Goal: Information Seeking & Learning: Check status

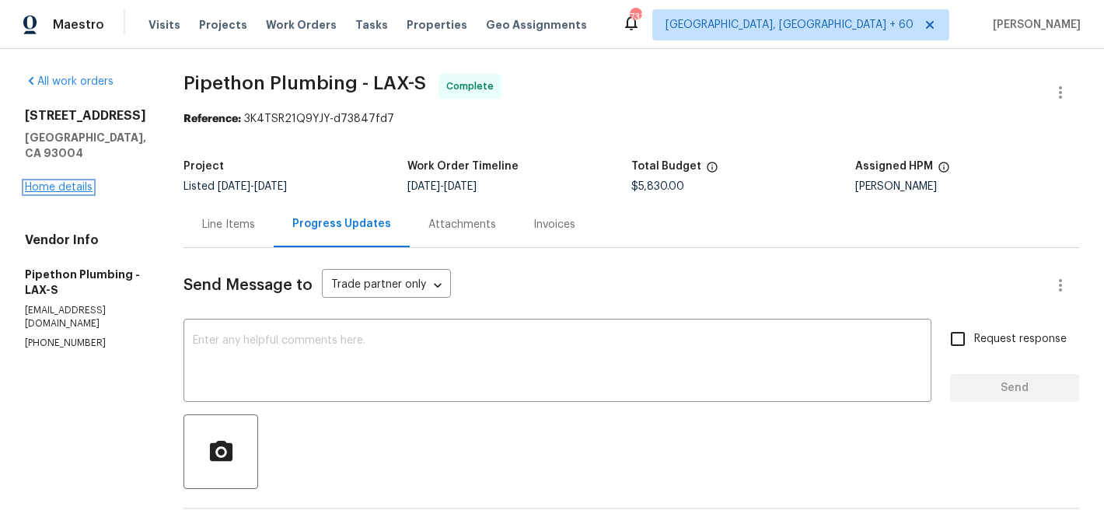
click at [85, 182] on link "Home details" at bounding box center [59, 187] width 68 height 11
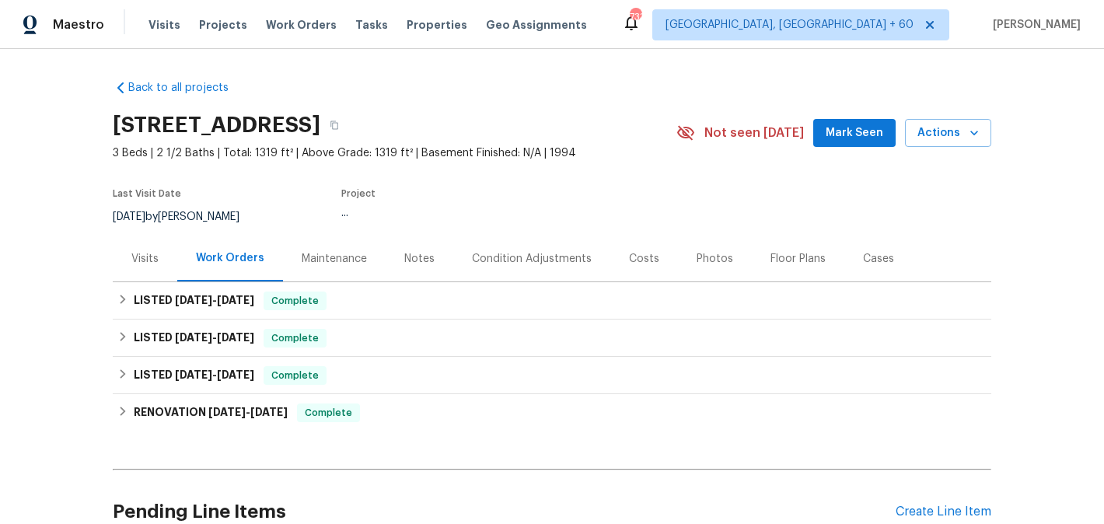
click at [864, 280] on div "Cases" at bounding box center [878, 259] width 68 height 46
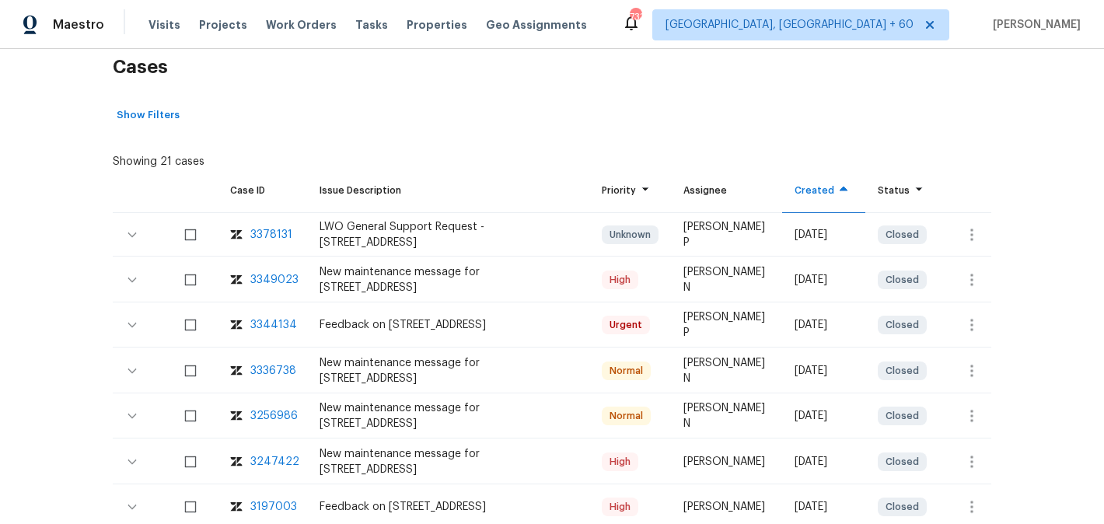
scroll to position [253, 0]
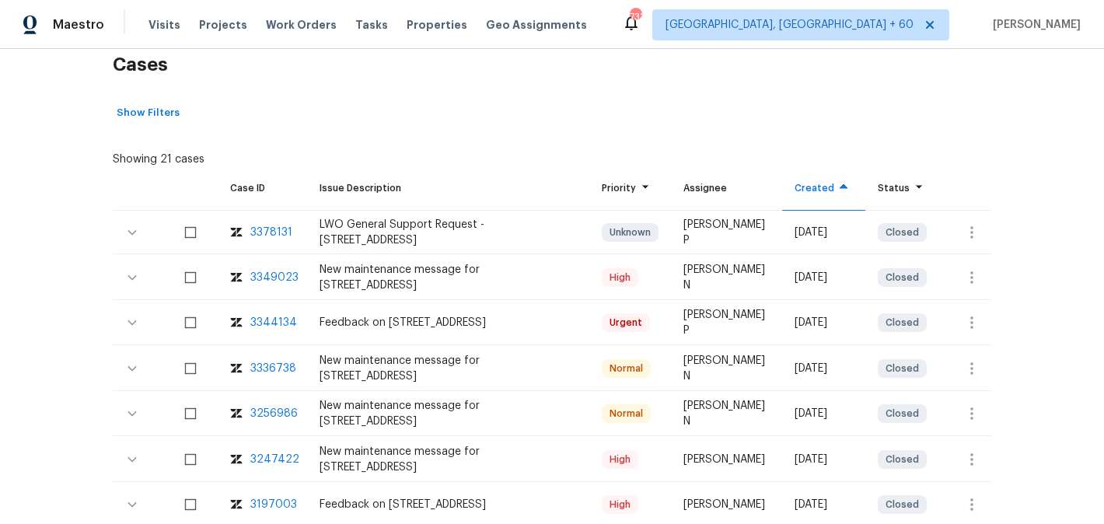
click at [266, 467] on div "3247422" at bounding box center [274, 460] width 49 height 16
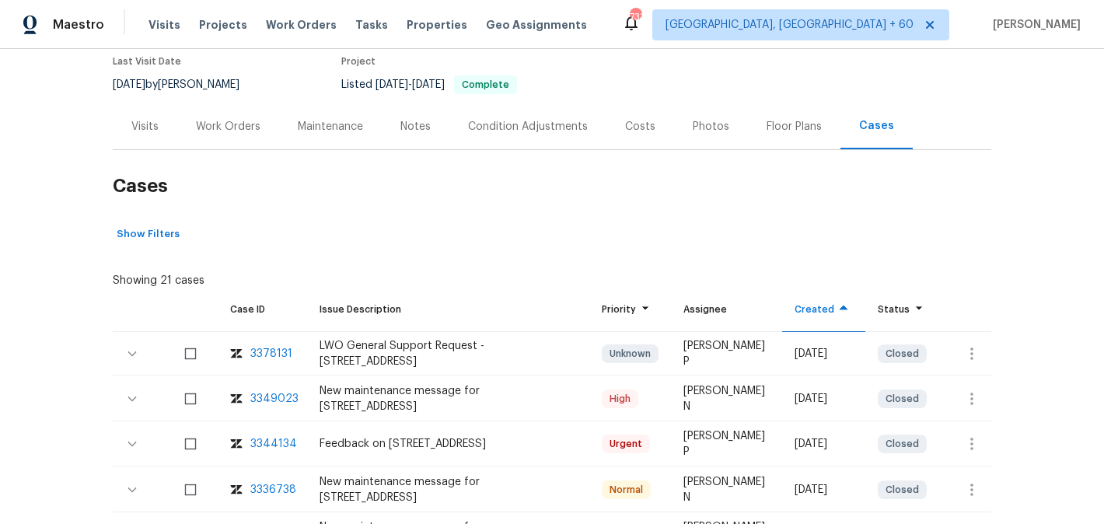
scroll to position [0, 0]
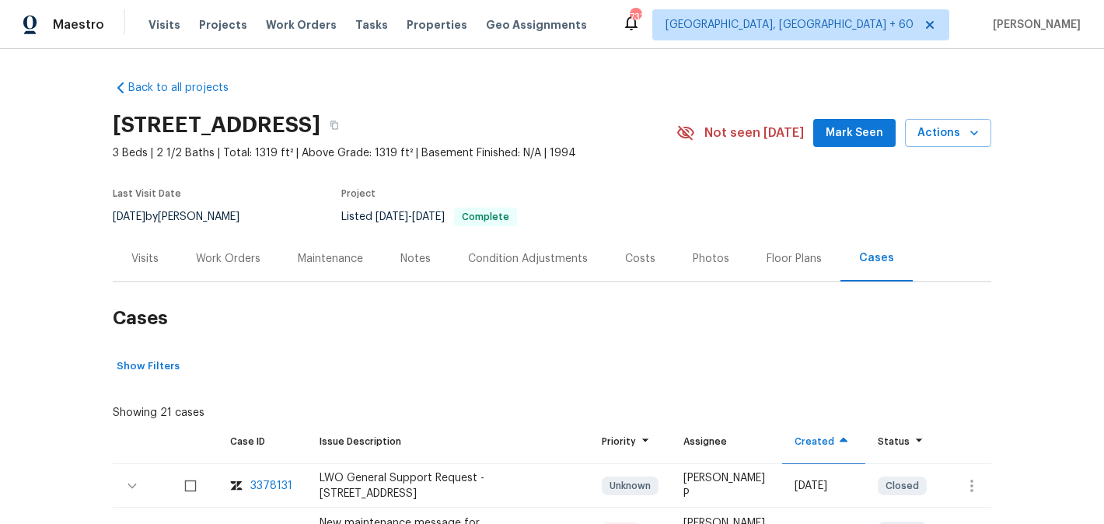
click at [211, 267] on div "Work Orders" at bounding box center [228, 259] width 65 height 16
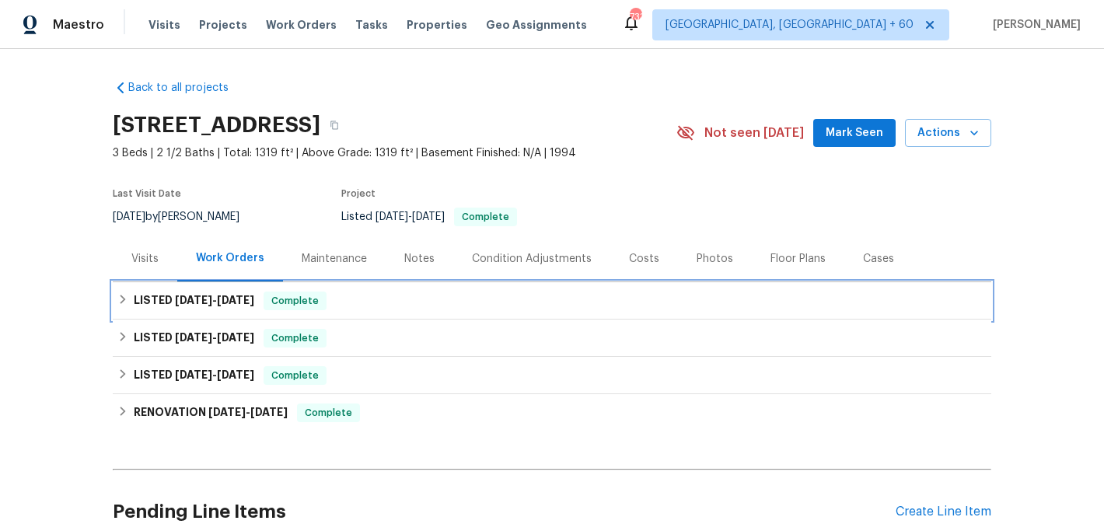
click at [267, 310] on div "LISTED [DATE] - [DATE] Complete" at bounding box center [551, 300] width 869 height 19
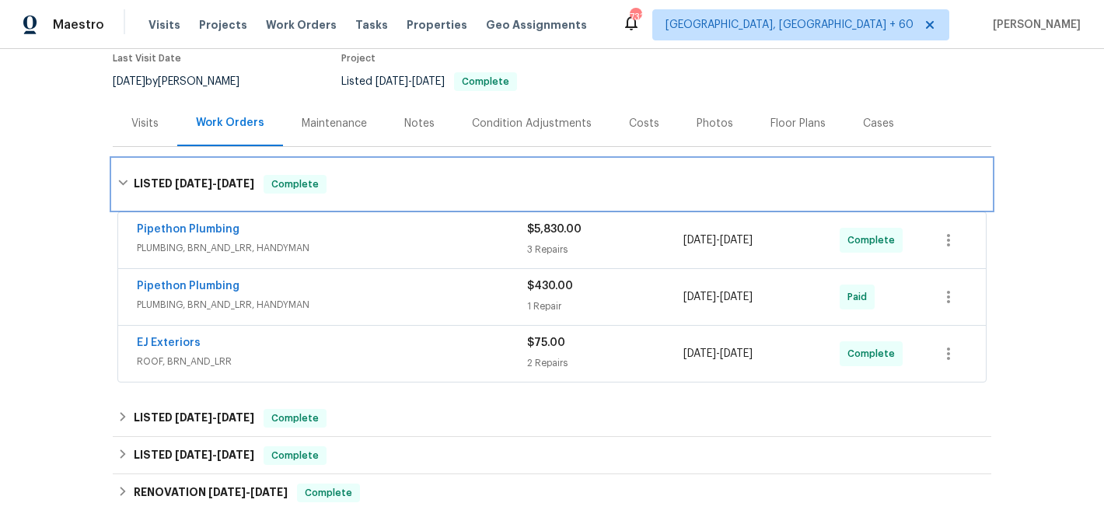
scroll to position [136, 0]
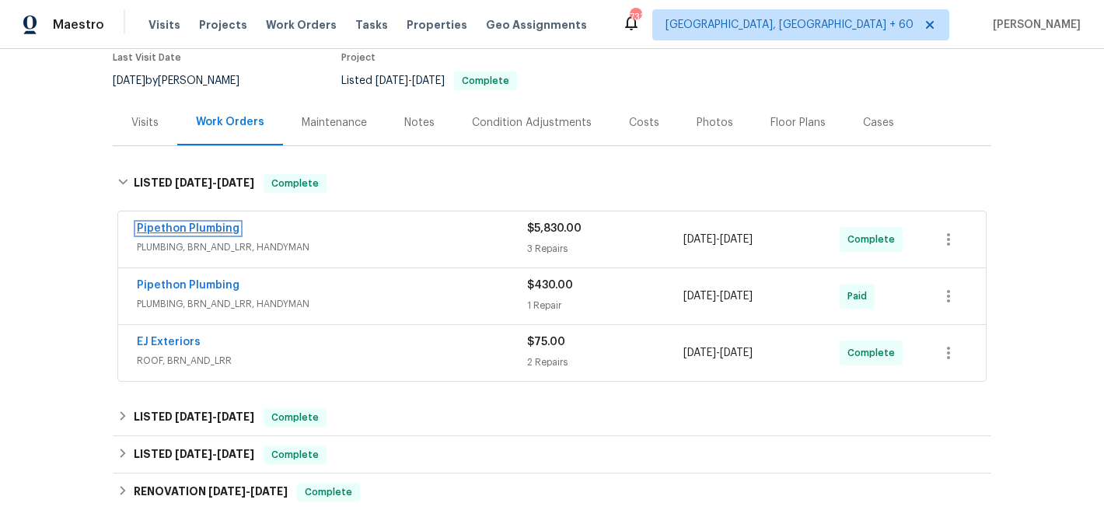
click at [188, 234] on link "Pipethon Plumbing" at bounding box center [188, 228] width 103 height 11
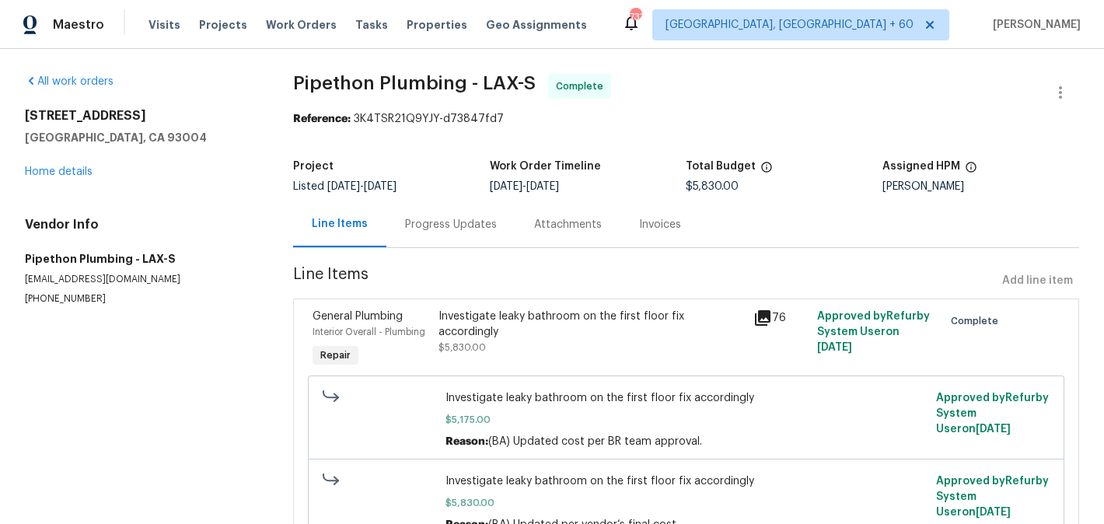
click at [455, 208] on div "Progress Updates" at bounding box center [450, 224] width 129 height 46
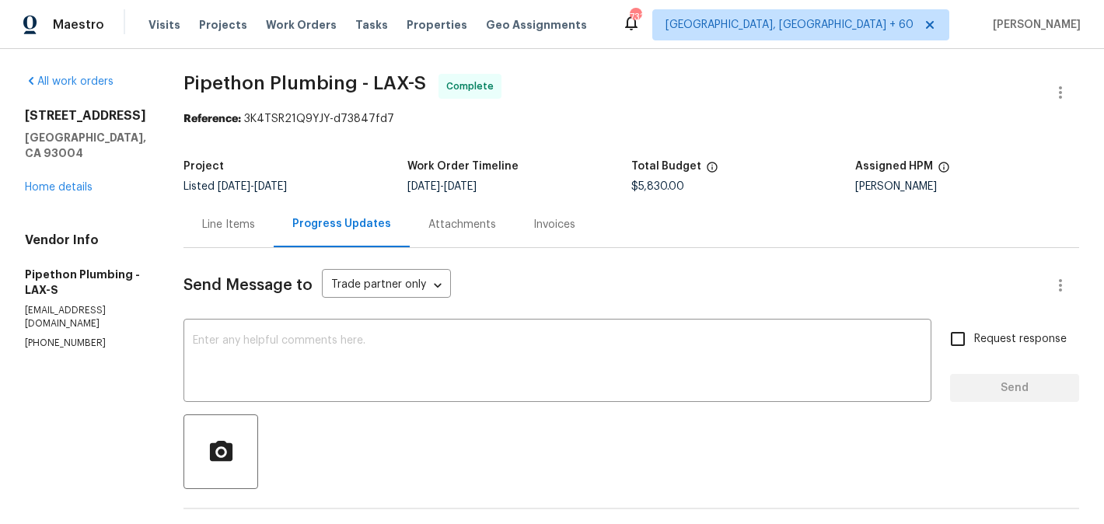
click at [249, 243] on div "Line Items" at bounding box center [228, 224] width 90 height 46
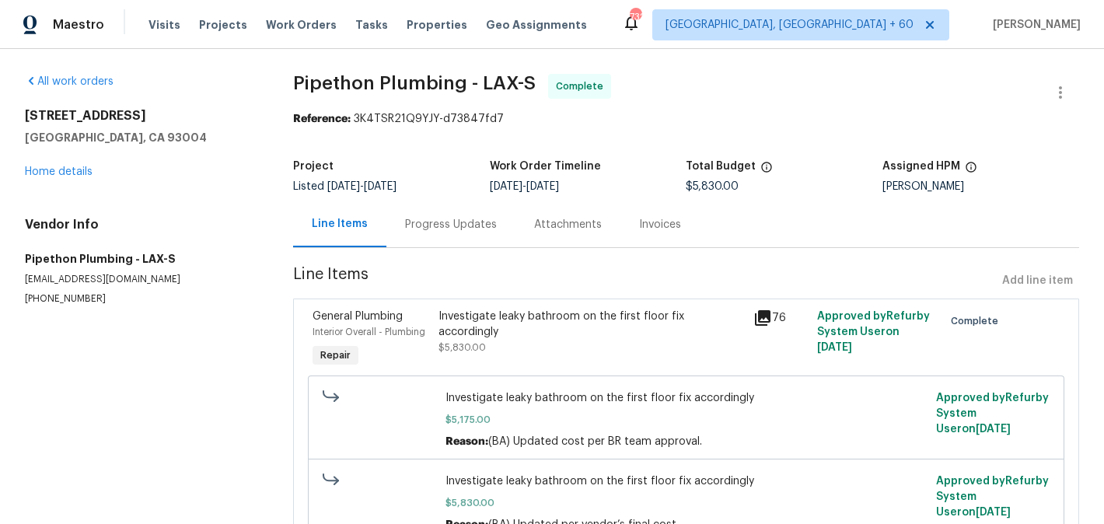
click at [697, 194] on div "Project Listed [DATE] - [DATE] Work Order Timeline [DATE] - [DATE] Total Budget…" at bounding box center [686, 177] width 786 height 50
copy span "$5,830.00"
click at [467, 239] on div "Progress Updates" at bounding box center [450, 224] width 129 height 46
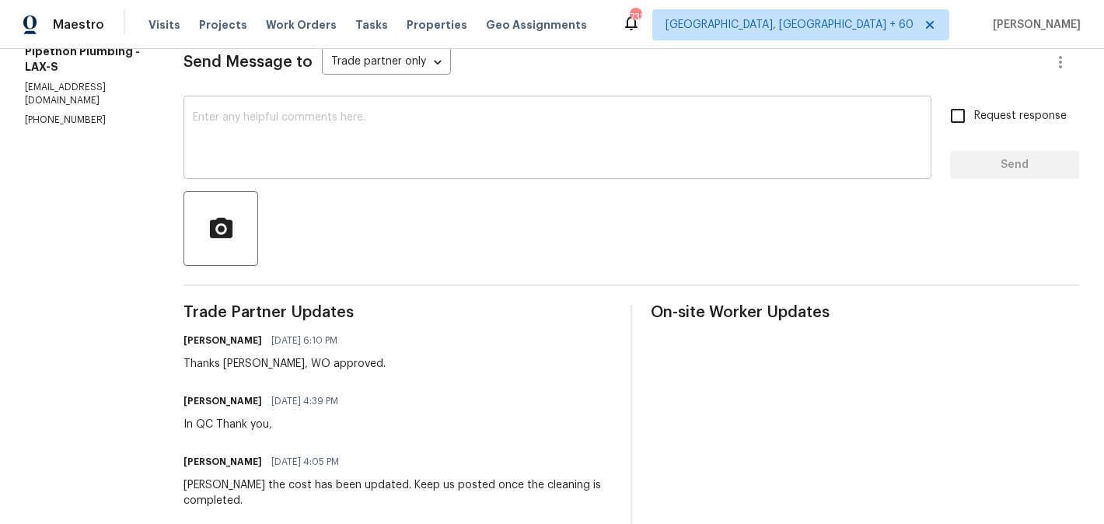
scroll to position [558, 0]
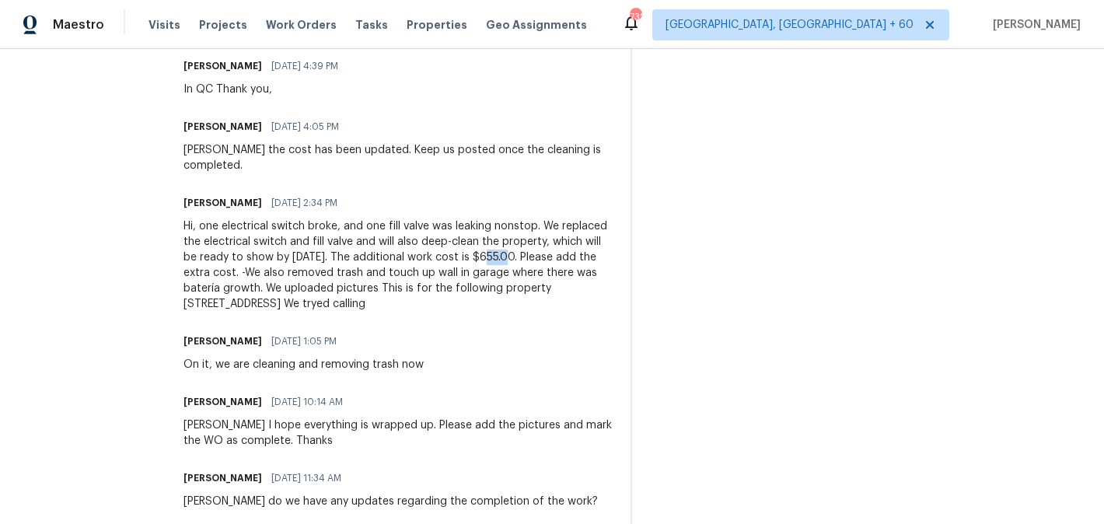
drag, startPoint x: 560, startPoint y: 242, endPoint x: 584, endPoint y: 242, distance: 24.1
click at [584, 242] on div "Hi, one electrical switch broke, and one fill valve was leaking nonstop. We rep…" at bounding box center [397, 264] width 428 height 93
copy div "$655"
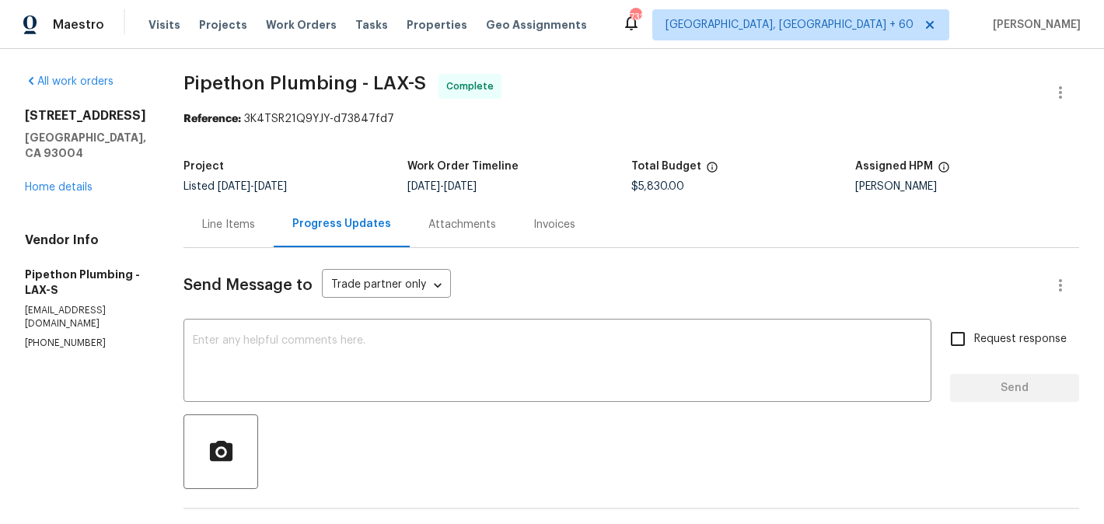
click at [255, 226] on div "Line Items" at bounding box center [228, 225] width 53 height 16
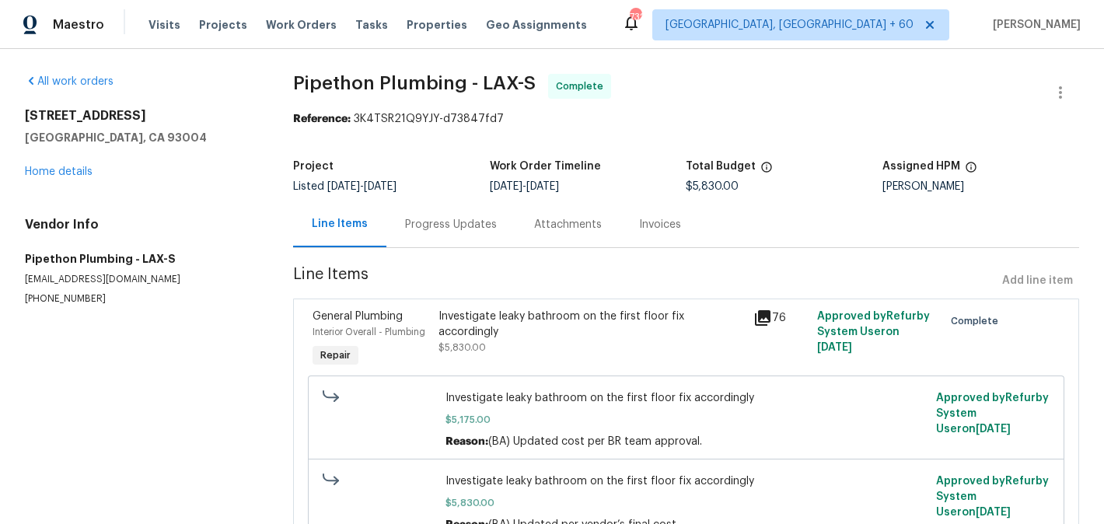
click at [477, 226] on div "Progress Updates" at bounding box center [451, 225] width 92 height 16
